Goal: Register for event/course

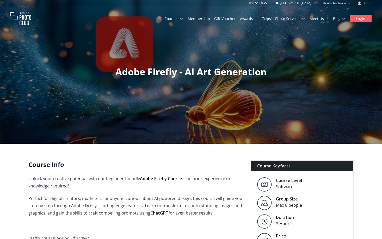
click at [359, 15] on button "Login" at bounding box center [360, 18] width 22 height 7
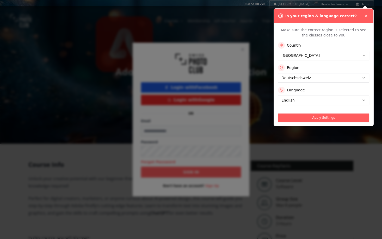
click at [365, 14] on div at bounding box center [191, 119] width 382 height 239
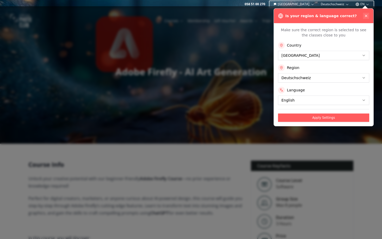
click at [367, 15] on icon at bounding box center [366, 16] width 4 height 4
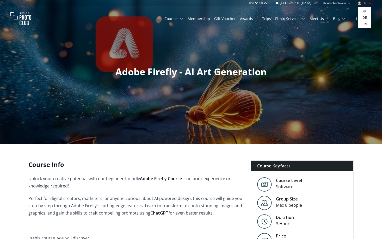
click at [368, 3] on icon "button" at bounding box center [369, 3] width 4 height 4
click at [365, 17] on link "de" at bounding box center [364, 18] width 11 height 6
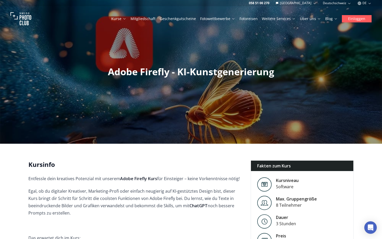
click at [362, 17] on button "Einloggen" at bounding box center [356, 18] width 30 height 7
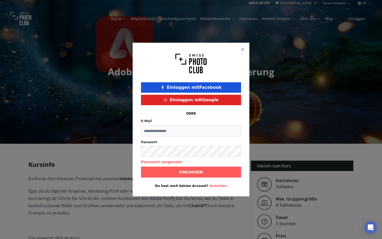
click at [243, 49] on icon "button" at bounding box center [242, 49] width 4 height 4
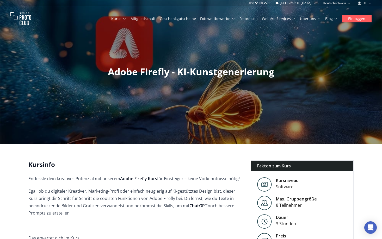
click at [354, 18] on button "Einloggen" at bounding box center [356, 18] width 30 height 7
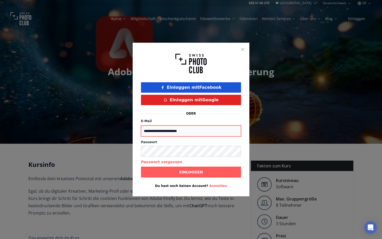
type input "**********"
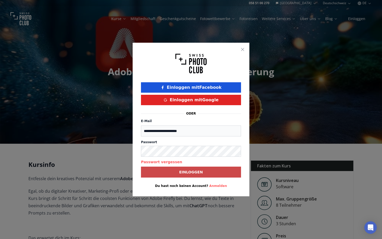
click at [186, 170] on b "Einloggen" at bounding box center [191, 171] width 24 height 5
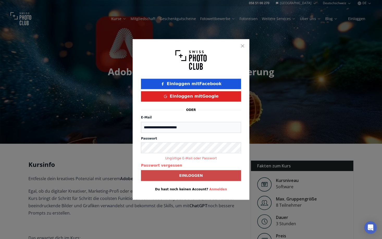
click at [192, 174] on b "Einloggen" at bounding box center [191, 175] width 24 height 5
click at [245, 44] on button "button" at bounding box center [242, 46] width 6 height 6
